Goal: Check status: Check status

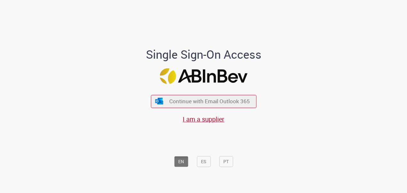
click at [224, 159] on button "PT" at bounding box center [226, 161] width 14 height 11
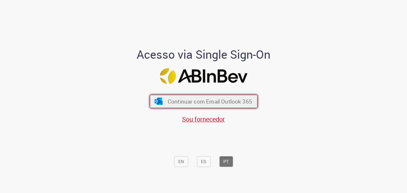
click at [230, 101] on span "Continuar com Email Outlook 365" at bounding box center [209, 100] width 85 height 7
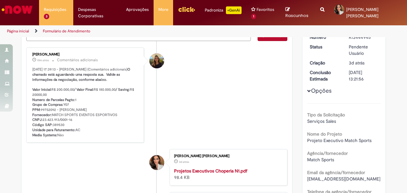
scroll to position [64, 0]
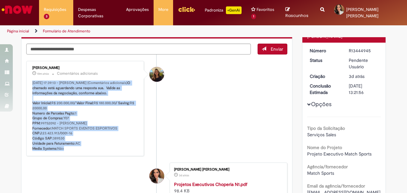
drag, startPoint x: 71, startPoint y: 154, endPoint x: 28, endPoint y: 82, distance: 83.8
click at [28, 82] on div "[PERSON_NAME] 10m atrás 10 minutos atrás Comentários adicionais [DATE] 17:39:13…" at bounding box center [85, 108] width 114 height 91
copy p "[DATE] 17:39:13 - [PERSON_NAME] (Comentários adicionais) O chamado está aguarda…"
